Goal: Task Accomplishment & Management: Use online tool/utility

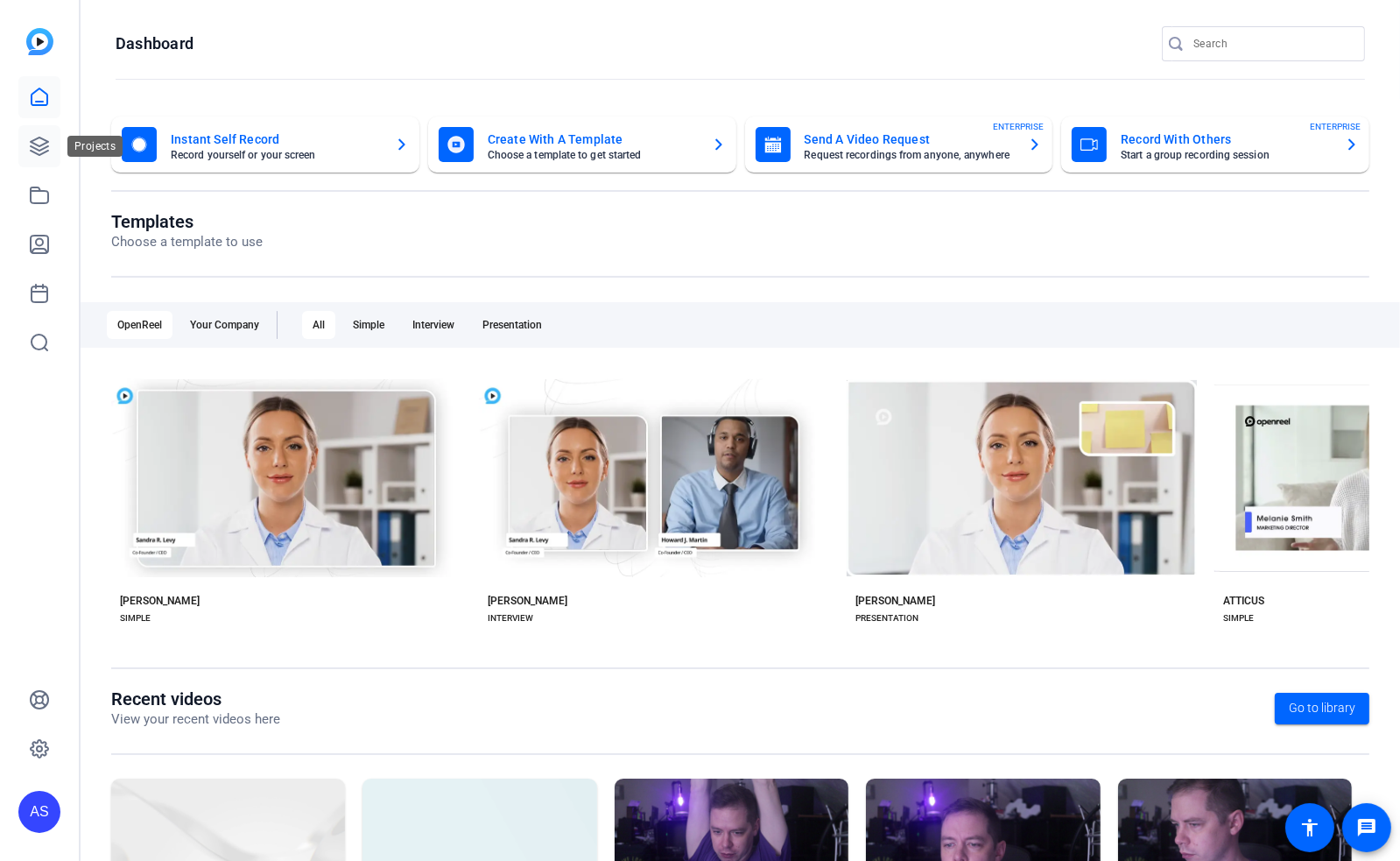
click at [37, 155] on icon at bounding box center [38, 146] width 21 height 21
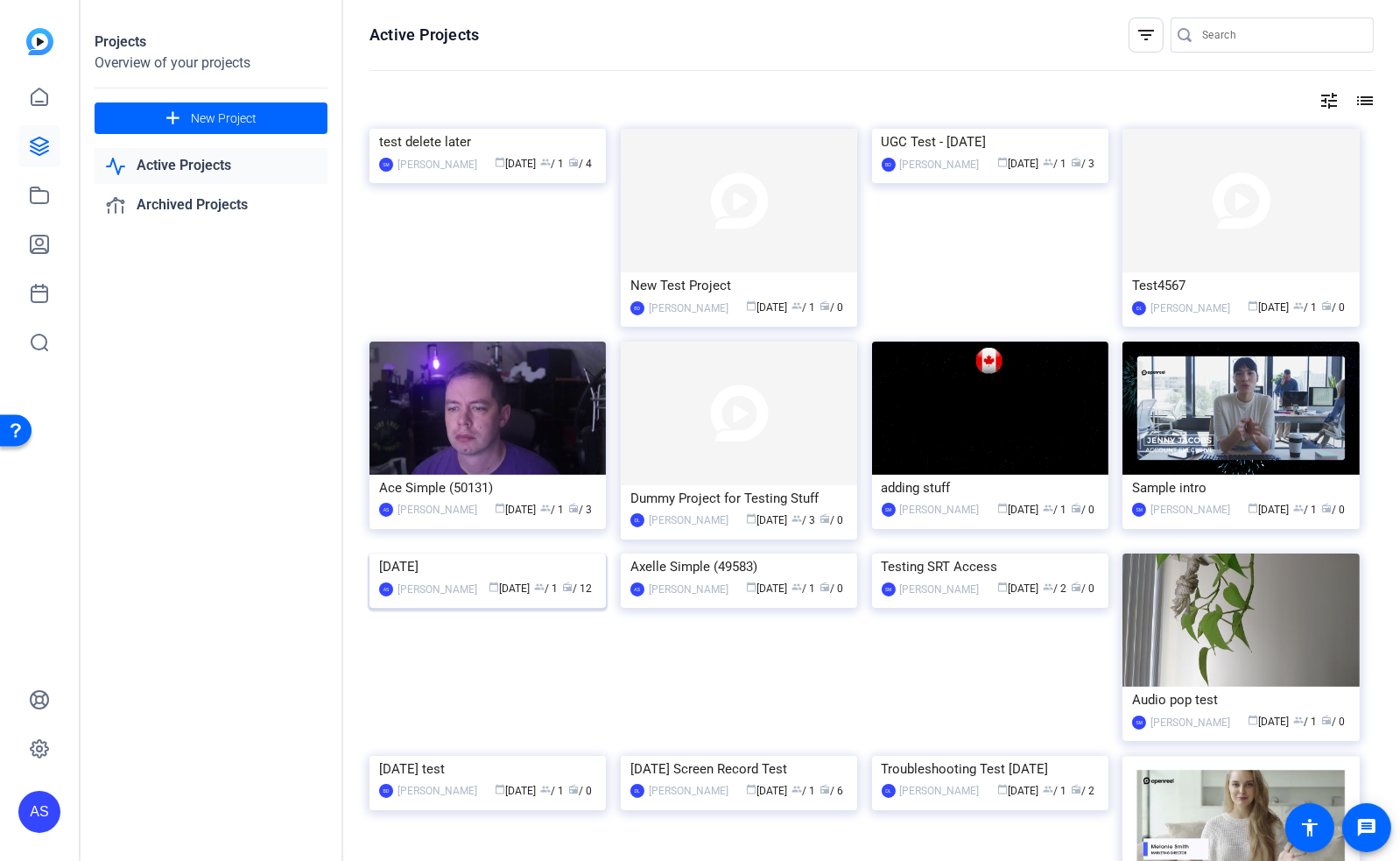
click at [480, 553] on img at bounding box center [488, 553] width 237 height 0
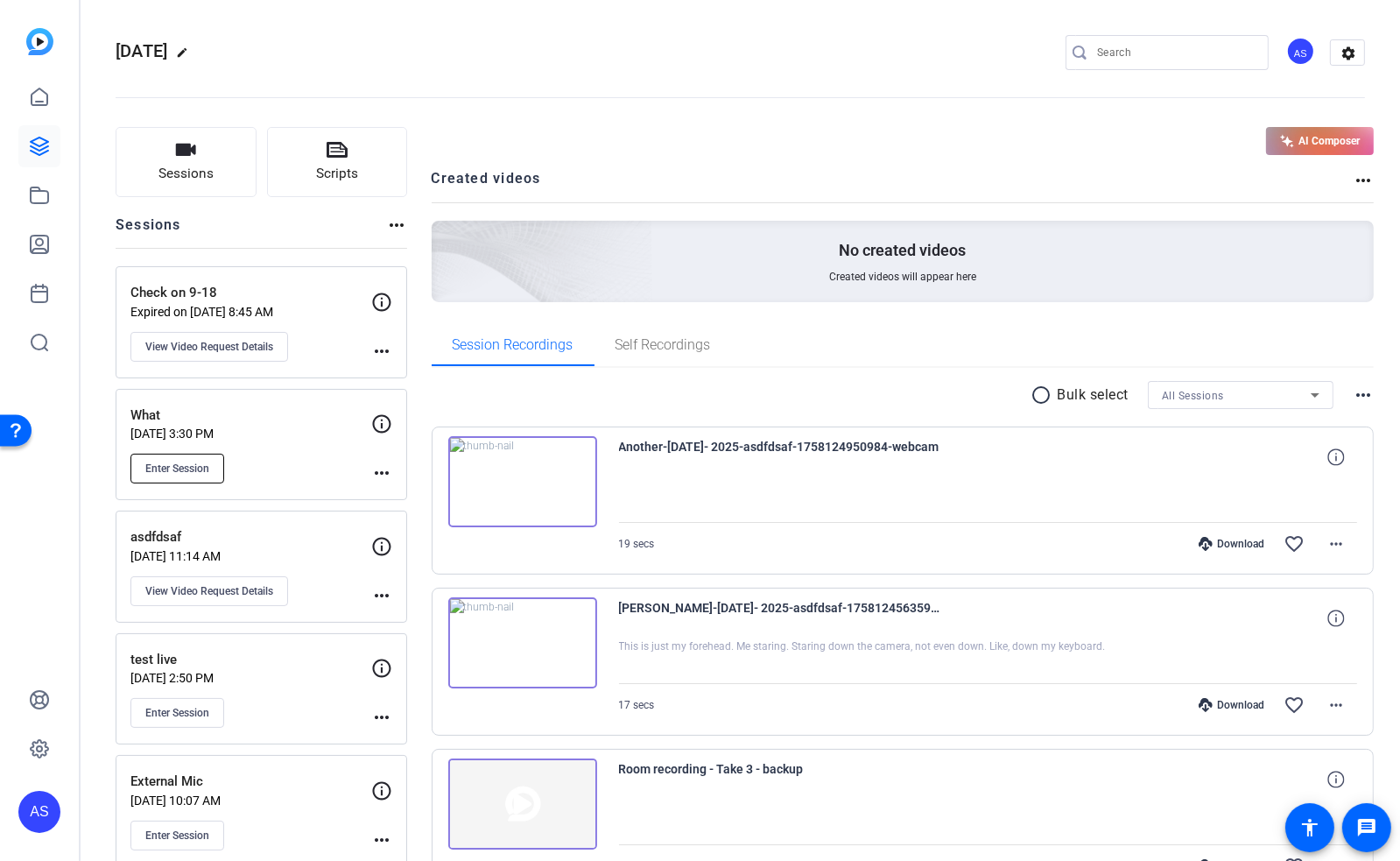
click at [199, 462] on span "Enter Session" at bounding box center [176, 468] width 64 height 14
